Goal: Task Accomplishment & Management: Use online tool/utility

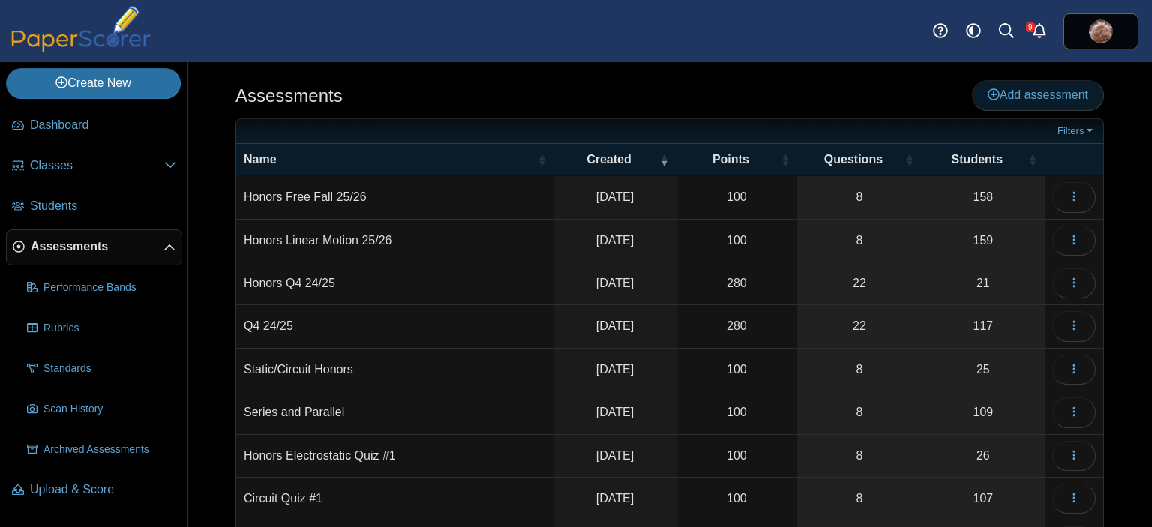
click at [1020, 92] on span "Add assessment" at bounding box center [1038, 95] width 101 height 13
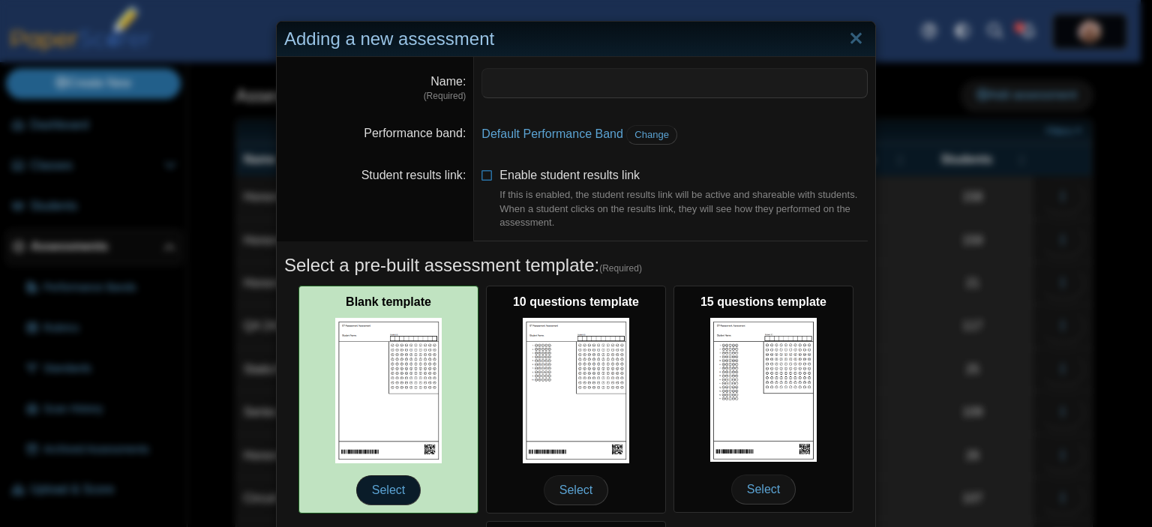
click at [377, 491] on span "Select" at bounding box center [388, 491] width 65 height 30
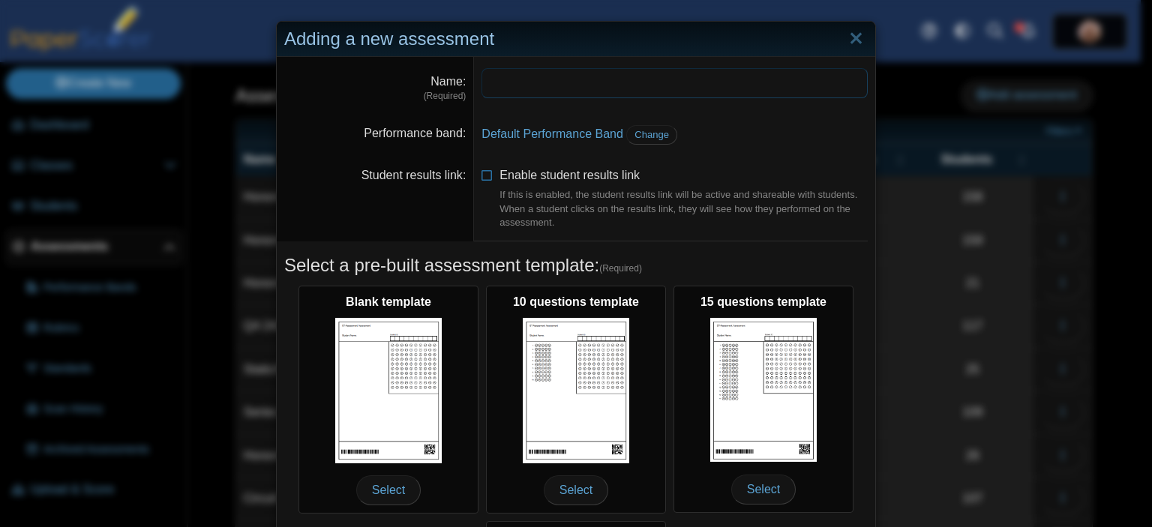
click at [540, 89] on input "Name" at bounding box center [675, 83] width 386 height 30
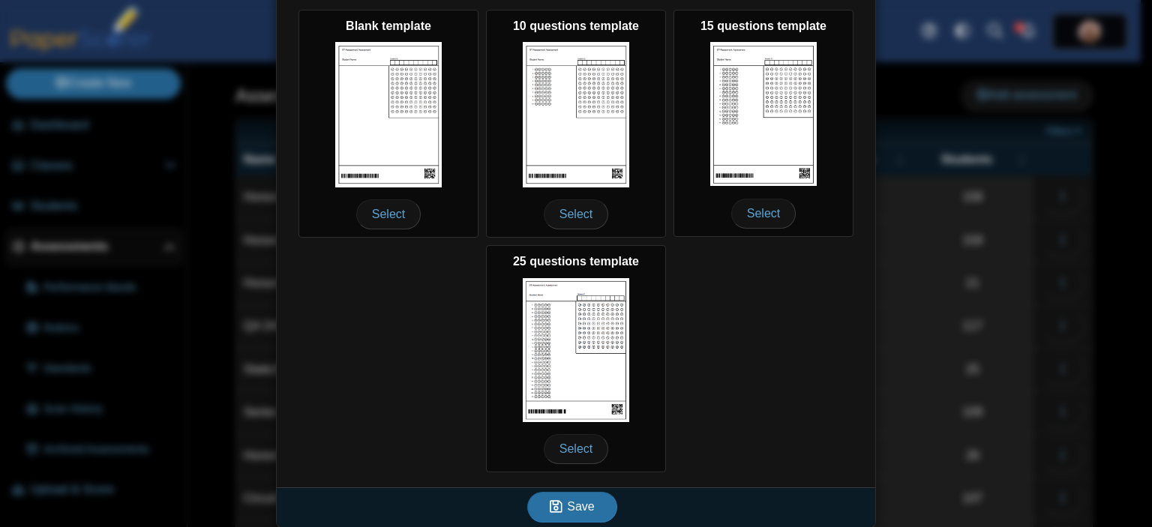
scroll to position [279, 0]
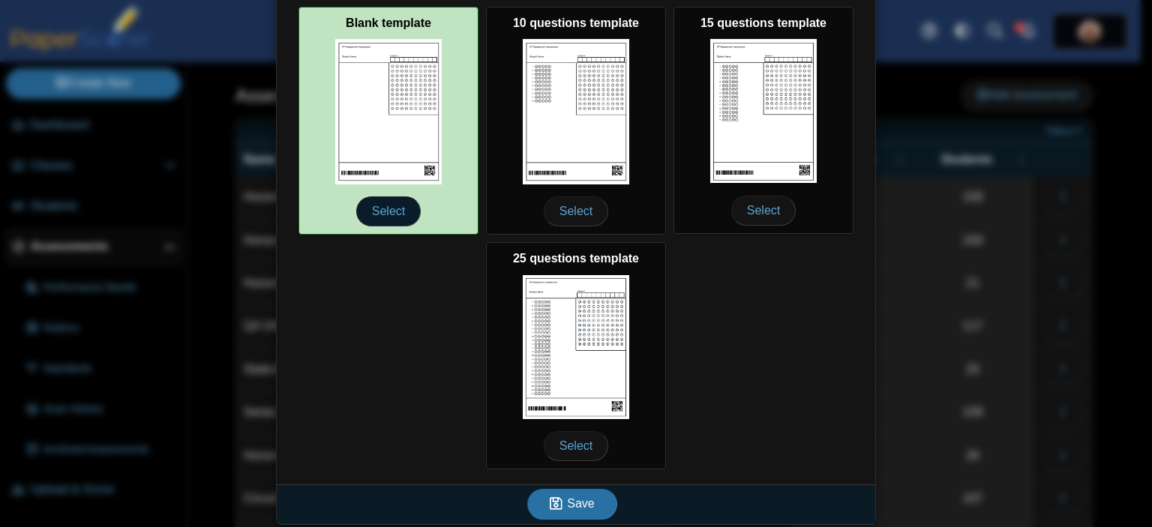
type input "**********"
click at [356, 209] on span "Select" at bounding box center [388, 212] width 65 height 30
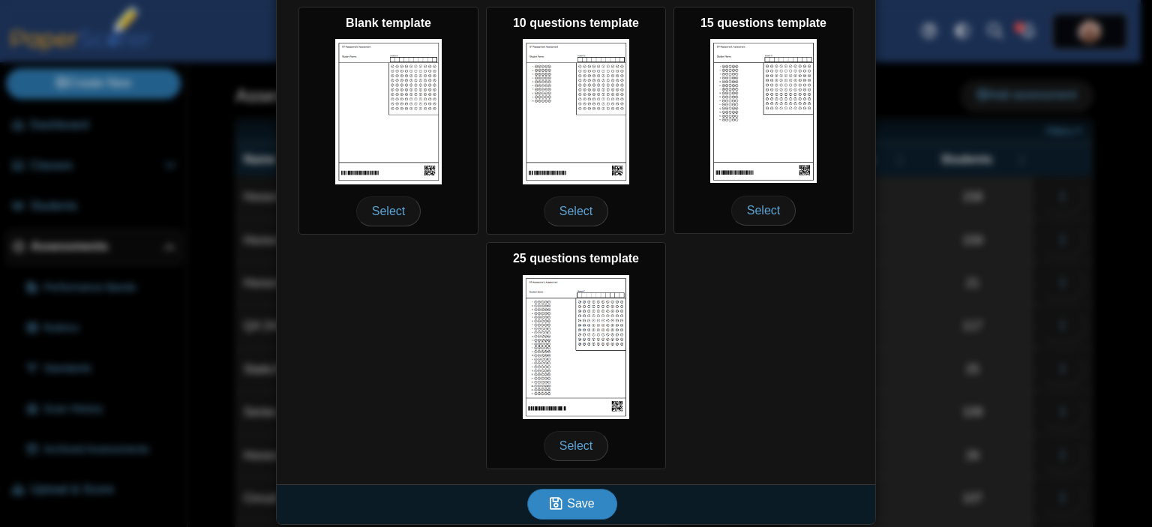
click at [557, 497] on icon "submit" at bounding box center [556, 504] width 13 height 14
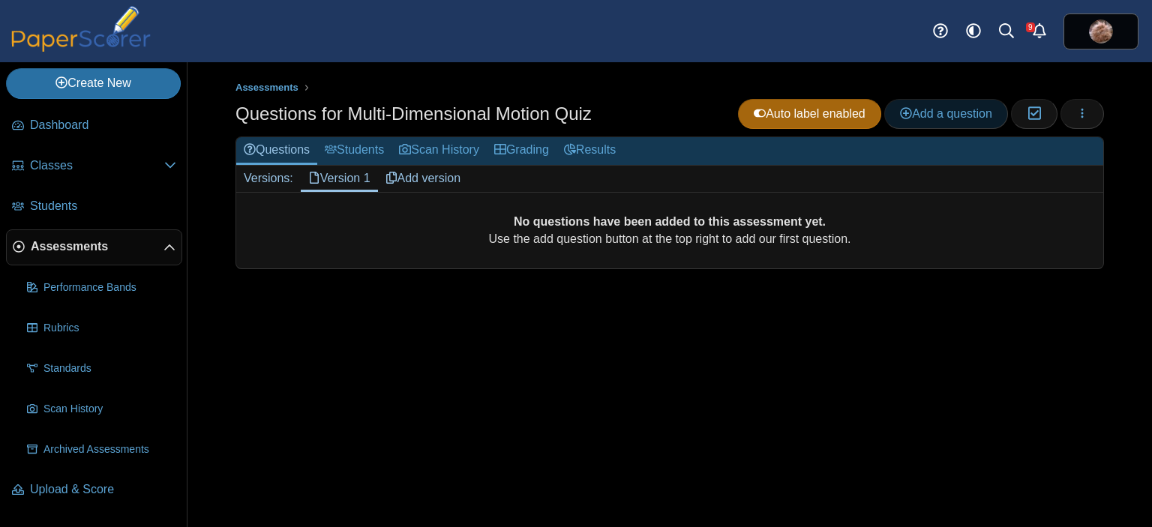
click at [942, 119] on span "Add a question" at bounding box center [946, 113] width 92 height 13
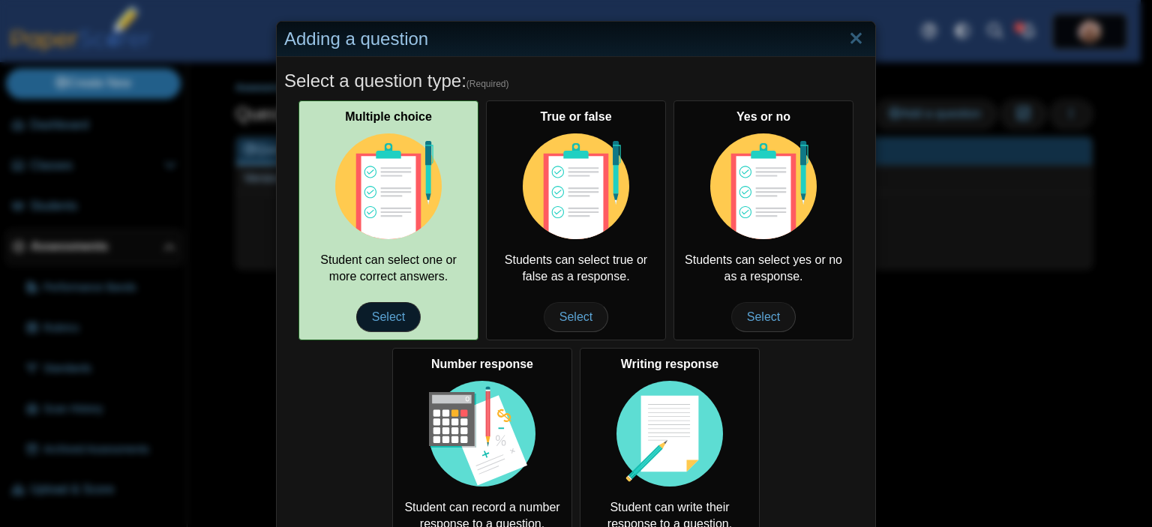
click at [397, 308] on span "Select" at bounding box center [388, 317] width 65 height 30
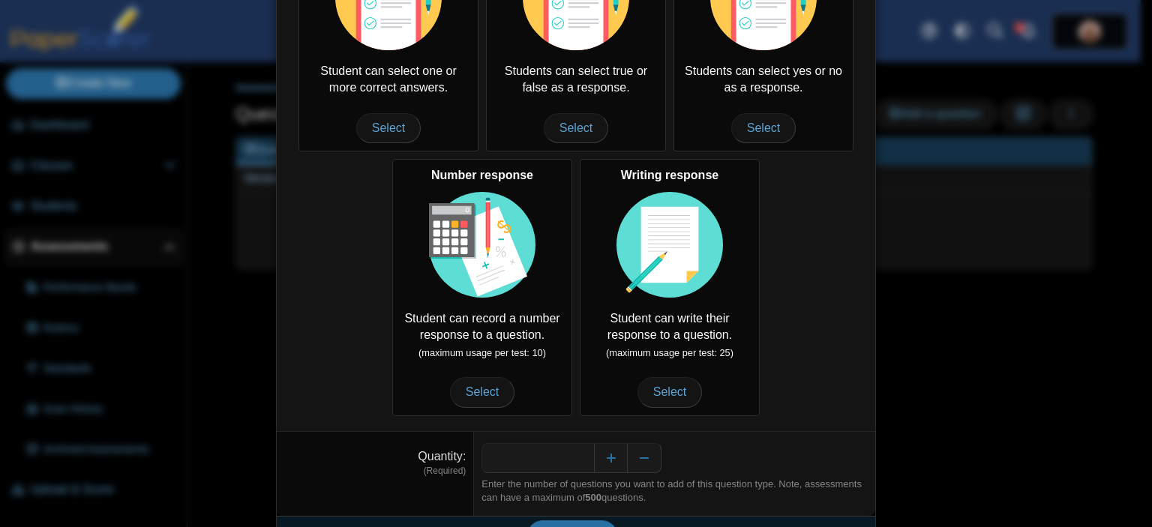
scroll to position [221, 0]
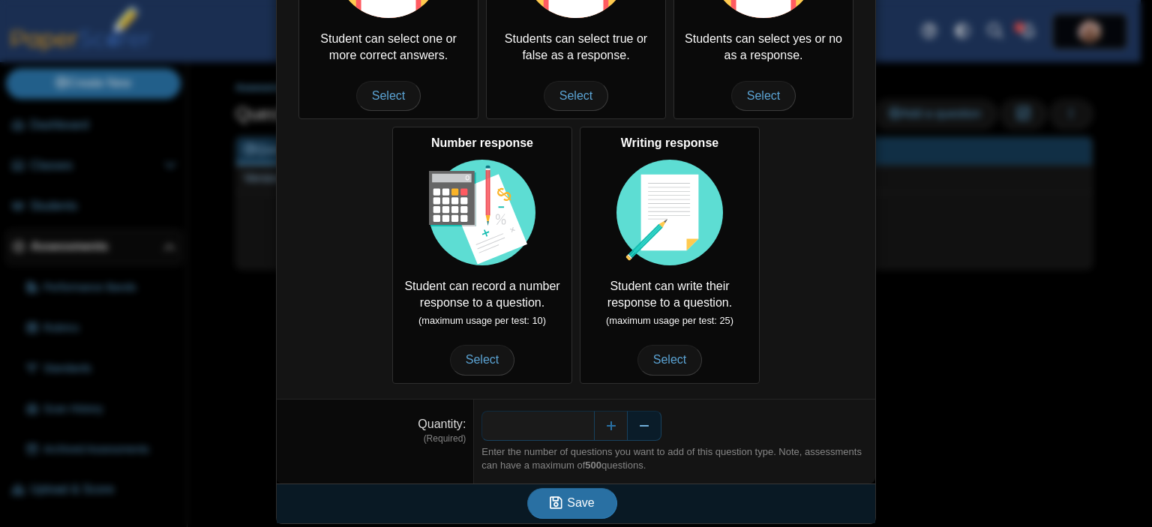
click at [638, 425] on button "Decrease" at bounding box center [645, 426] width 34 height 30
click at [594, 425] on button "Increase" at bounding box center [611, 426] width 34 height 30
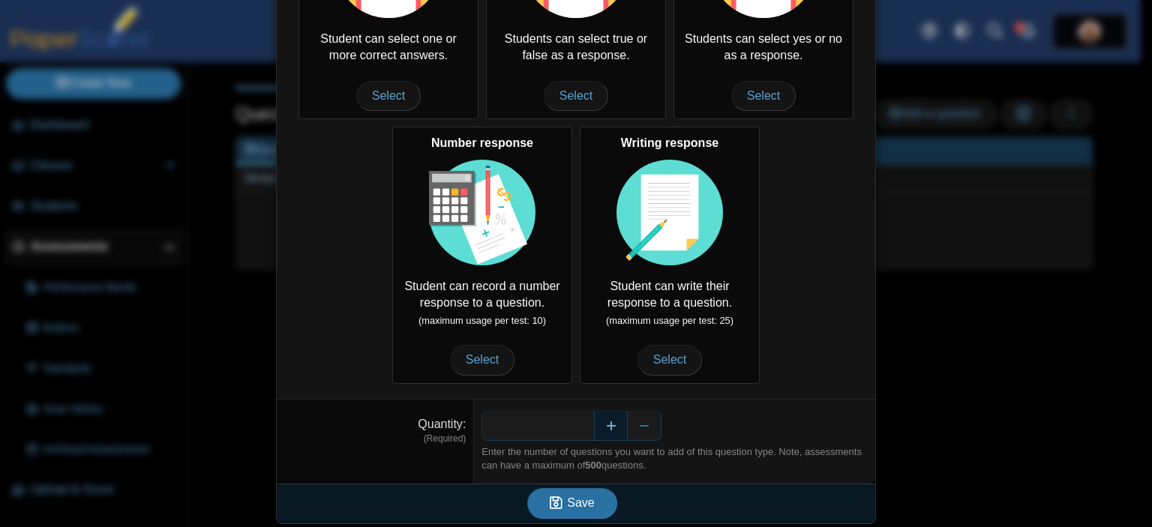
click at [594, 425] on button "Increase" at bounding box center [611, 426] width 34 height 30
click at [577, 505] on span "Save" at bounding box center [580, 503] width 27 height 13
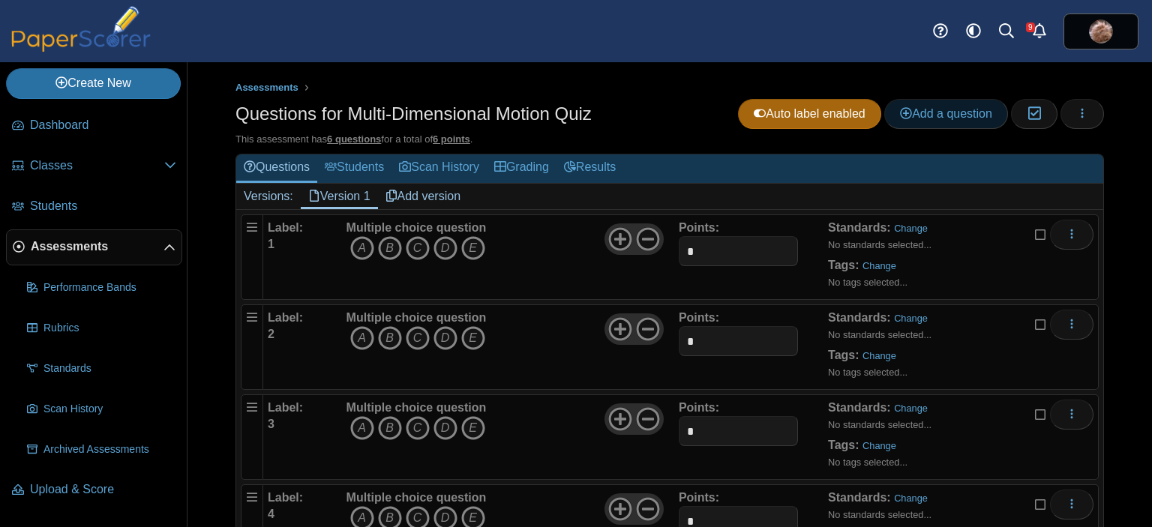
click at [924, 119] on span "Add a question" at bounding box center [946, 113] width 92 height 13
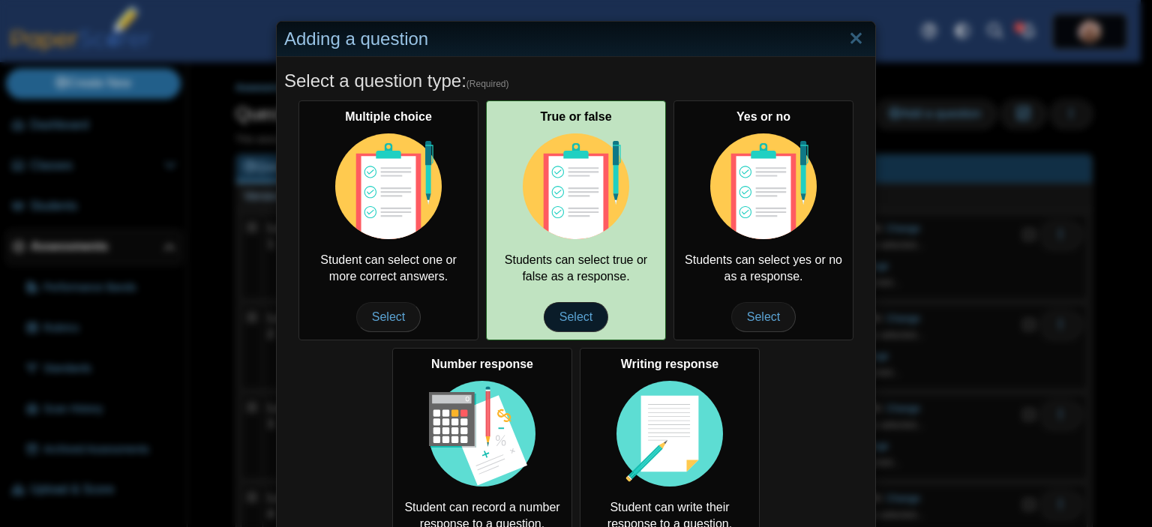
click at [579, 312] on span "Select" at bounding box center [576, 317] width 65 height 30
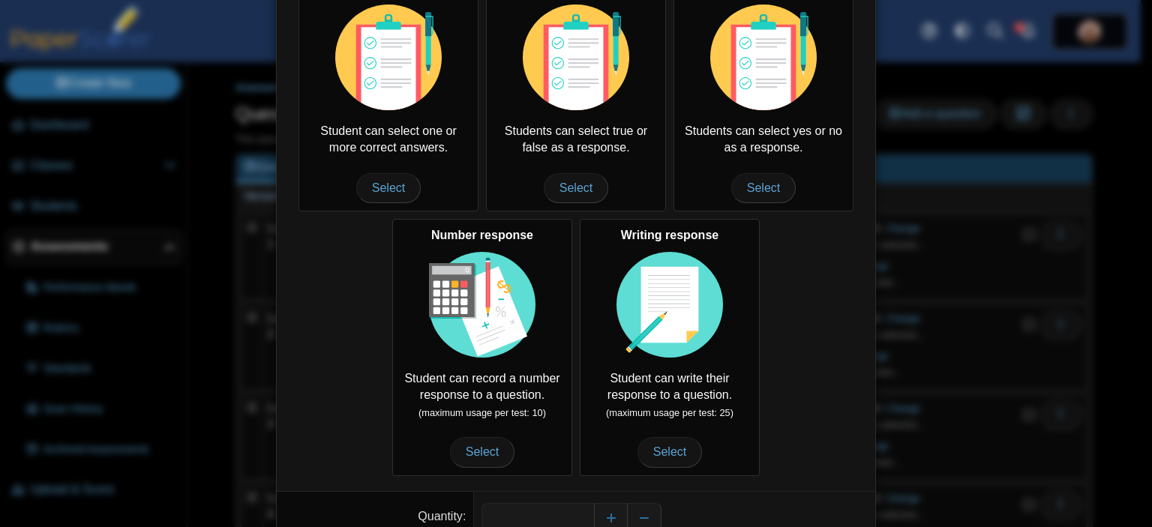
scroll to position [221, 0]
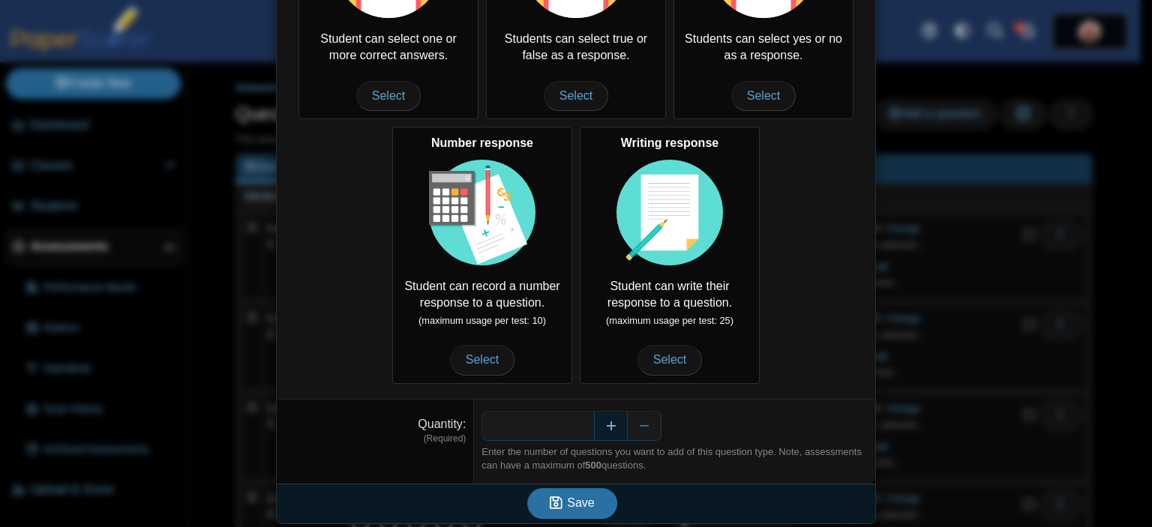
click at [597, 413] on button "Increase" at bounding box center [611, 426] width 34 height 30
type input "*"
click at [570, 504] on span "Save" at bounding box center [580, 503] width 27 height 13
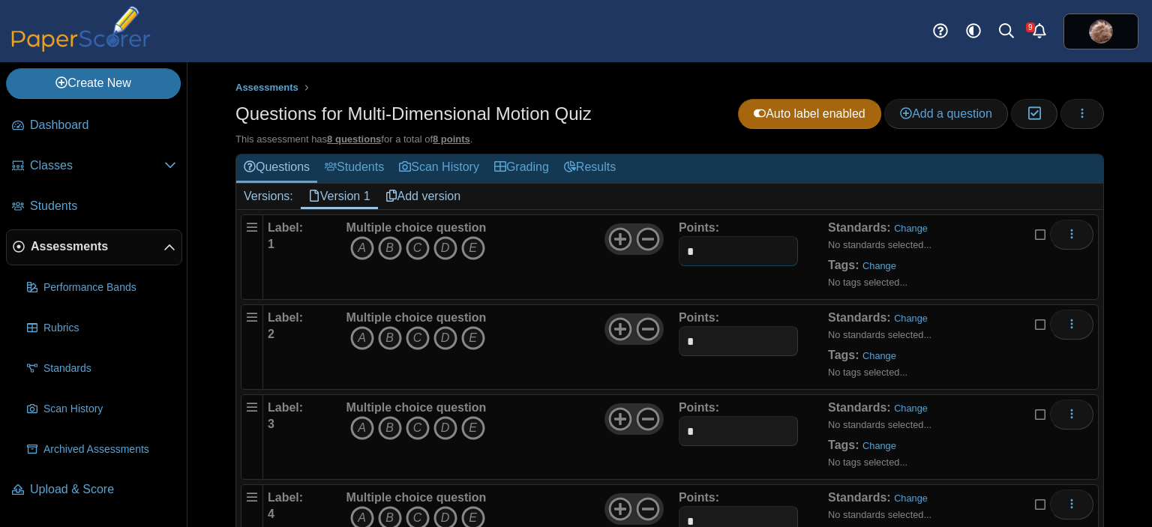
click at [719, 257] on input "*" at bounding box center [738, 251] width 119 height 30
type input "**"
click at [723, 328] on input "*" at bounding box center [738, 341] width 119 height 30
type input "**"
click at [740, 431] on input "*" at bounding box center [738, 431] width 119 height 30
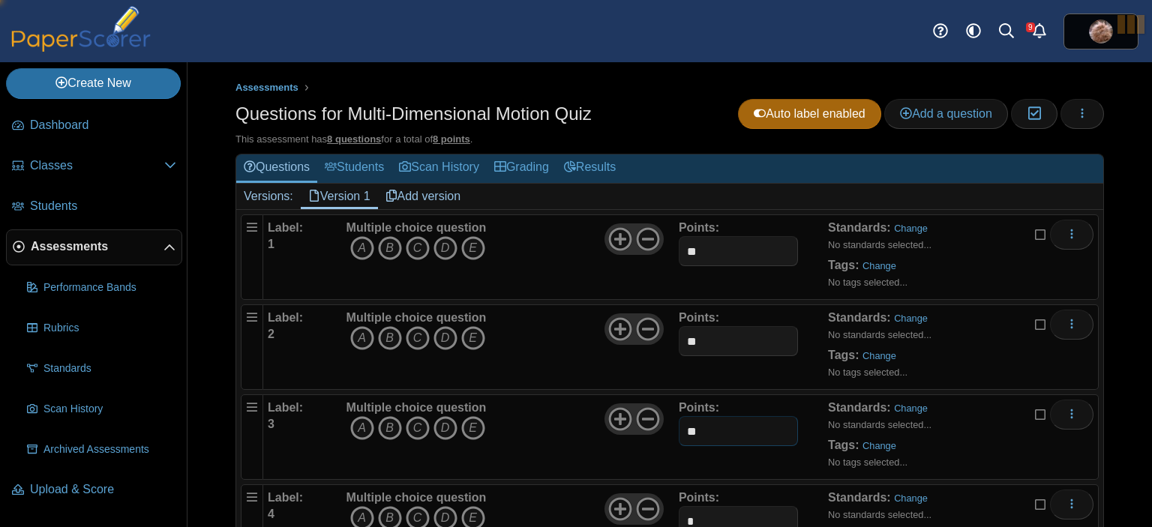
type input "**"
click at [749, 521] on input "*" at bounding box center [738, 521] width 119 height 30
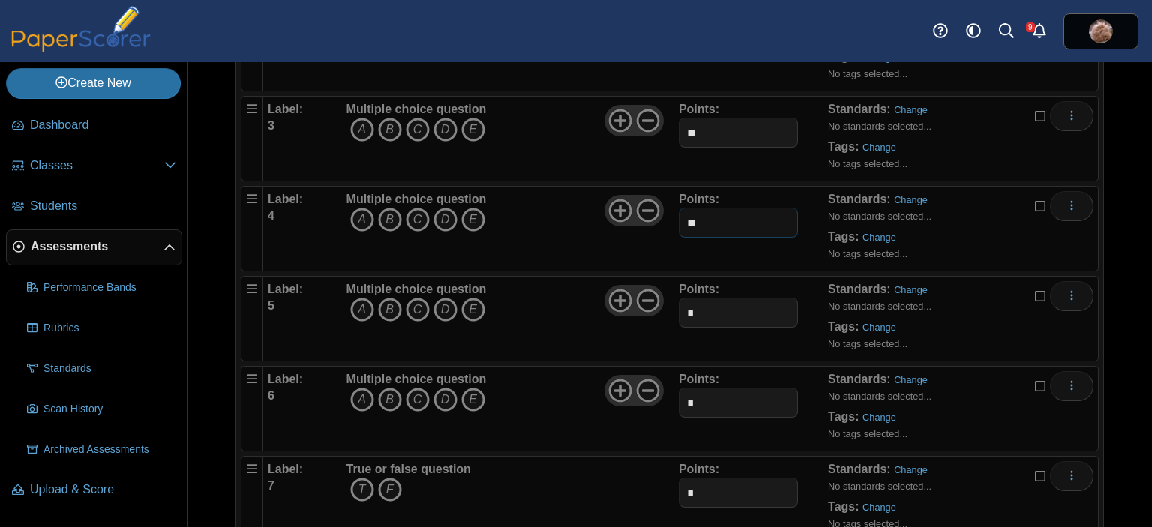
scroll to position [300, 0]
type input "**"
drag, startPoint x: 725, startPoint y: 314, endPoint x: 728, endPoint y: 323, distance: 9.3
click at [725, 314] on input "*" at bounding box center [738, 311] width 119 height 30
type input "**"
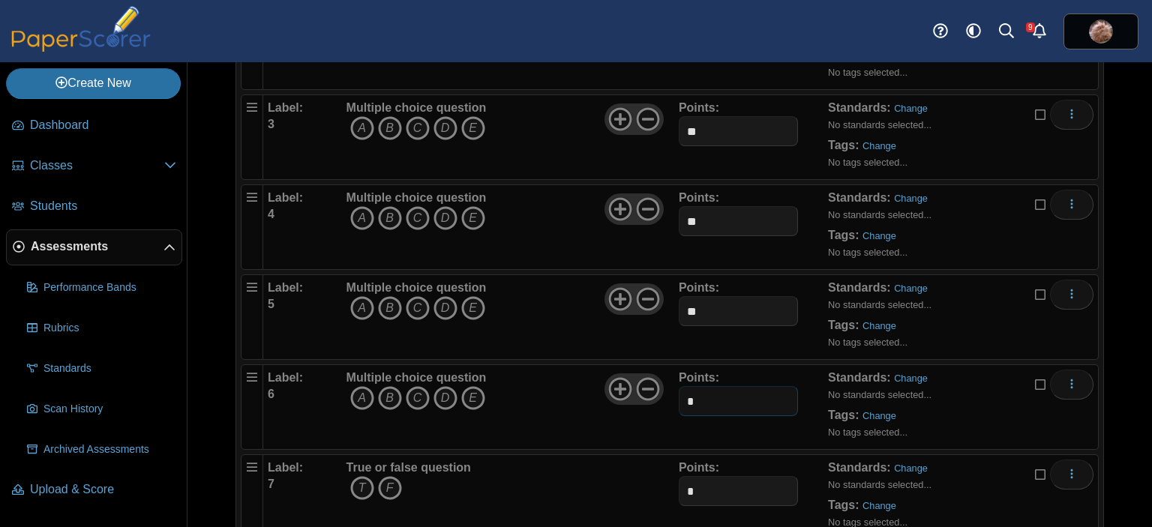
click at [741, 395] on input "*" at bounding box center [738, 401] width 119 height 30
type input "**"
drag, startPoint x: 668, startPoint y: 485, endPoint x: 583, endPoint y: 497, distance: 85.7
click at [584, 497] on div "Label: 7 True or false question T F Points: *" at bounding box center [681, 497] width 826 height 75
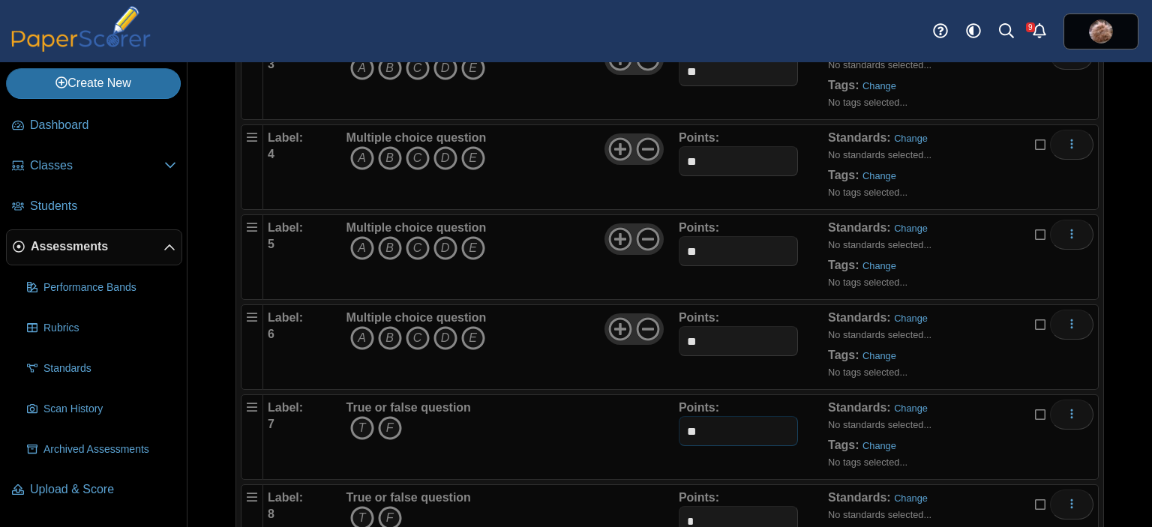
scroll to position [432, 0]
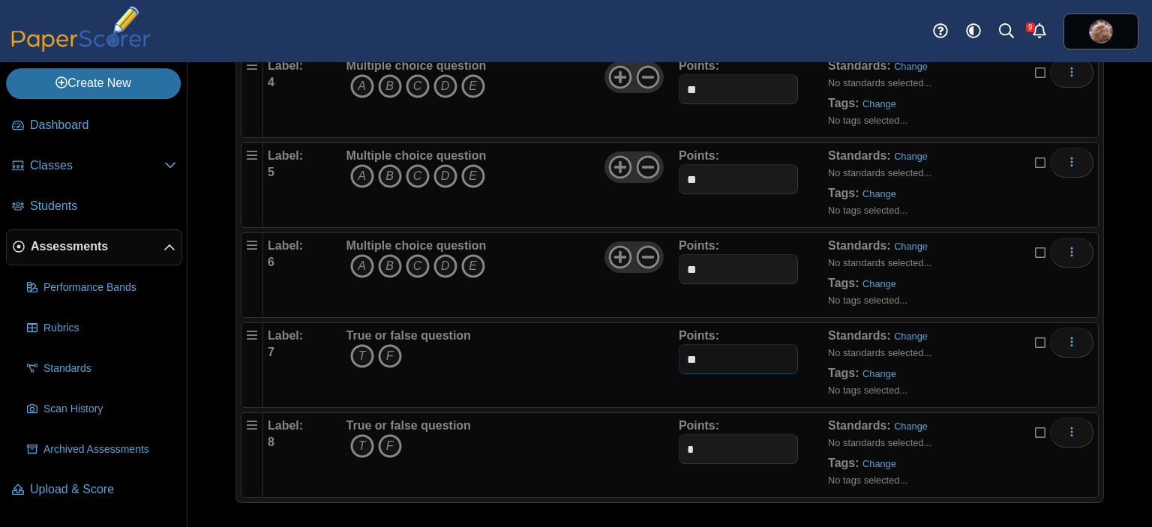
type input "**"
drag, startPoint x: 692, startPoint y: 452, endPoint x: 599, endPoint y: 461, distance: 93.5
click at [603, 459] on div "Label: 8 True or false question T F Points: *" at bounding box center [681, 455] width 826 height 75
type input "**"
click at [641, 449] on div "True or false question T F" at bounding box center [511, 455] width 336 height 75
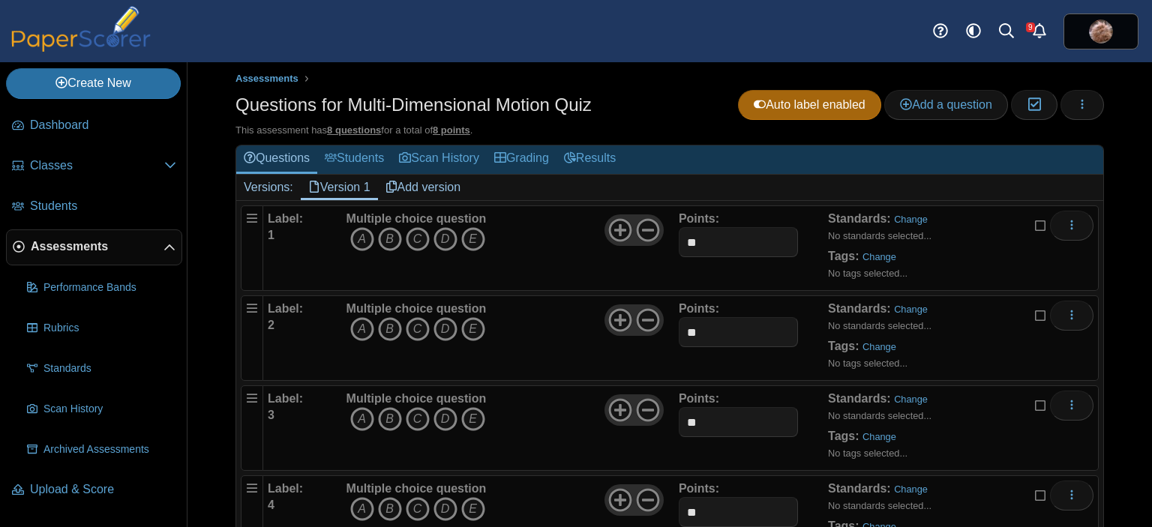
scroll to position [0, 0]
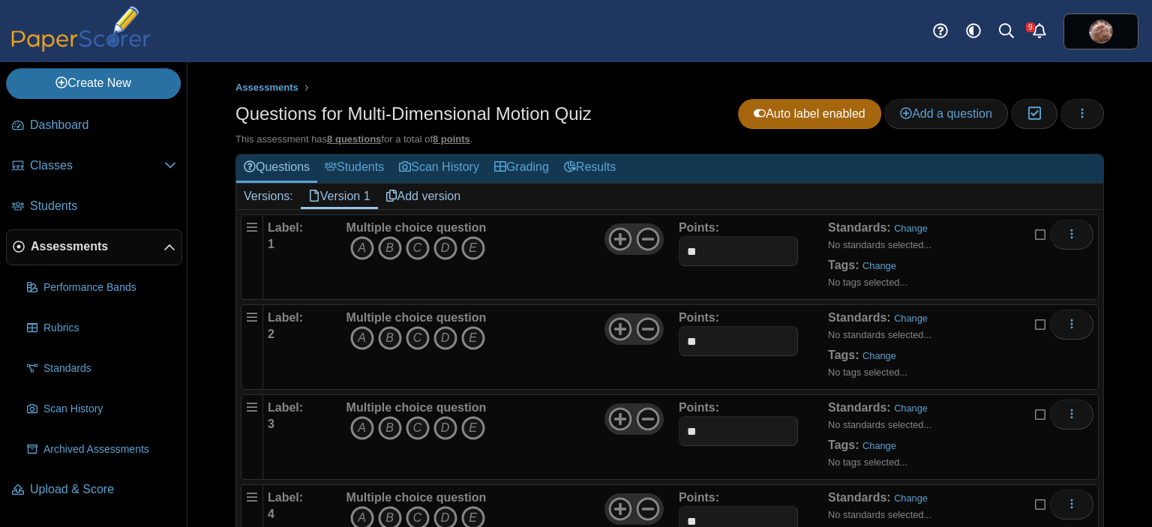
click at [534, 83] on ul "Assessments" at bounding box center [670, 87] width 869 height 15
click at [1077, 115] on icon "button" at bounding box center [1083, 113] width 12 height 12
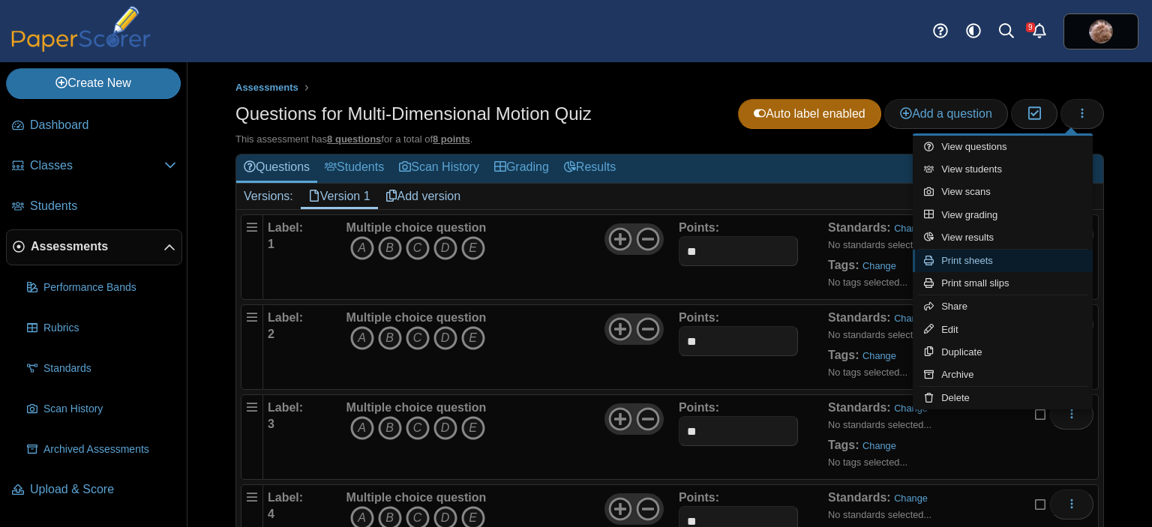
click at [990, 259] on link "Print sheets" at bounding box center [1003, 261] width 180 height 23
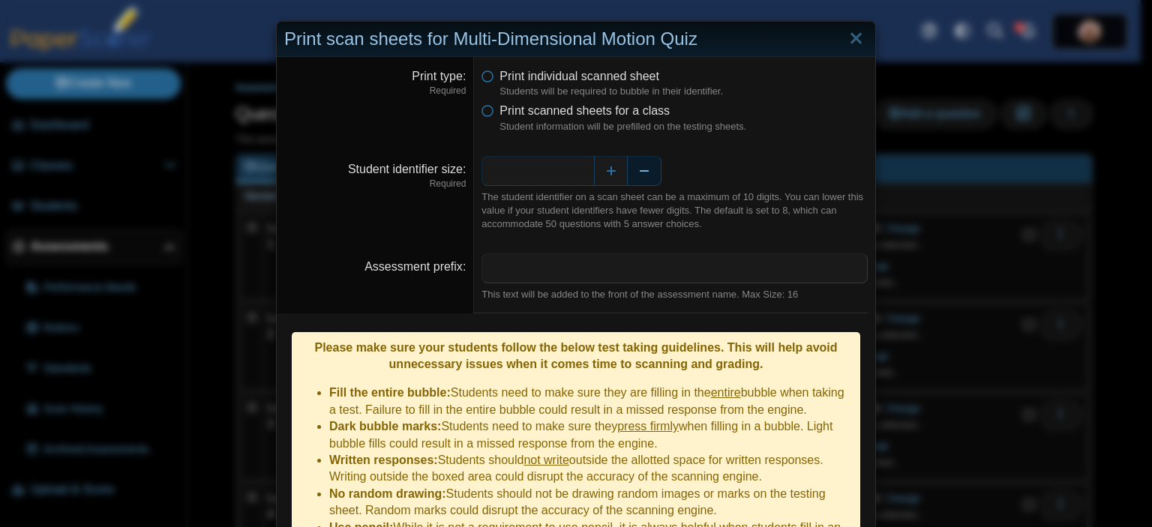
click at [647, 174] on button "Decrease" at bounding box center [645, 171] width 34 height 30
click at [646, 174] on button "Decrease" at bounding box center [645, 171] width 34 height 30
click at [645, 175] on button "Decrease" at bounding box center [645, 171] width 34 height 30
type input "*"
click at [780, 167] on div "*" at bounding box center [675, 171] width 386 height 30
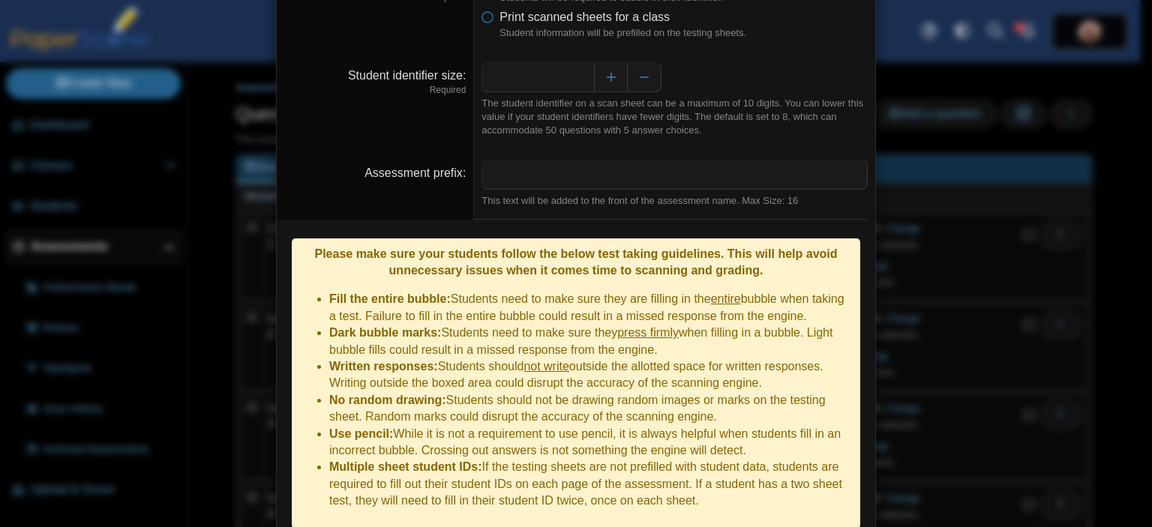
scroll to position [137, 0]
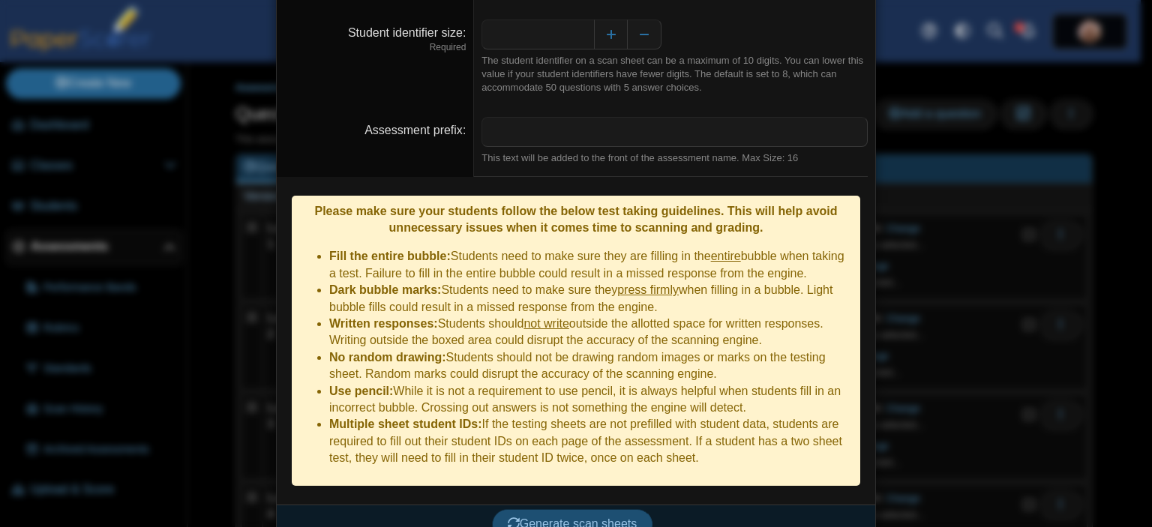
click at [606, 518] on span "Generate scan sheets" at bounding box center [573, 524] width 130 height 13
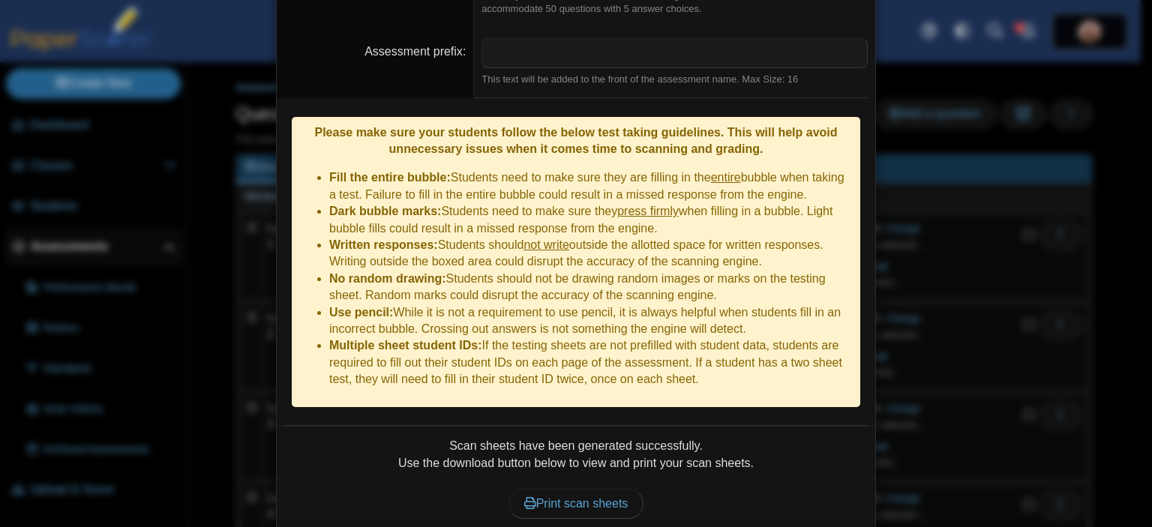
scroll to position [257, 0]
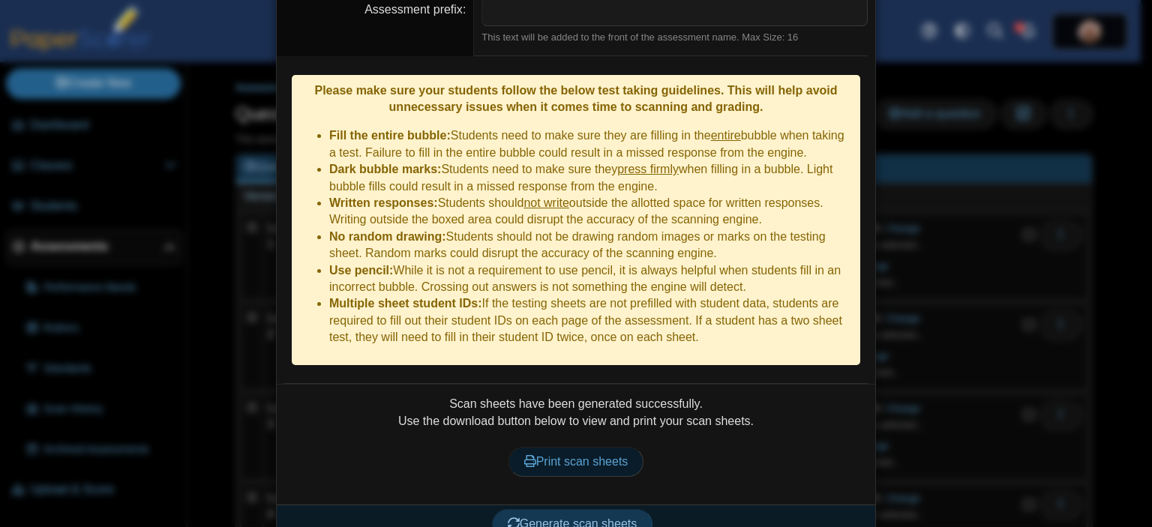
click at [582, 455] on span "Print scan sheets" at bounding box center [576, 461] width 104 height 13
